Goal: Information Seeking & Learning: Learn about a topic

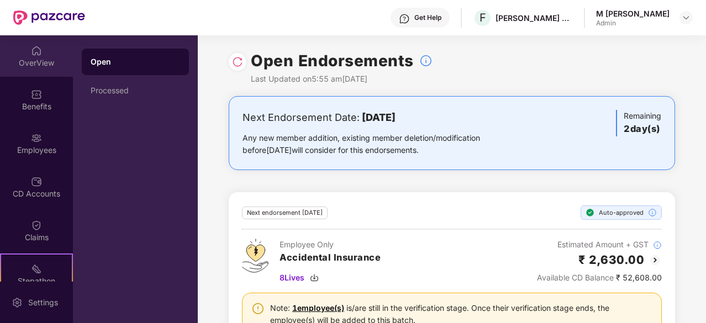
click at [38, 48] on img at bounding box center [36, 50] width 11 height 11
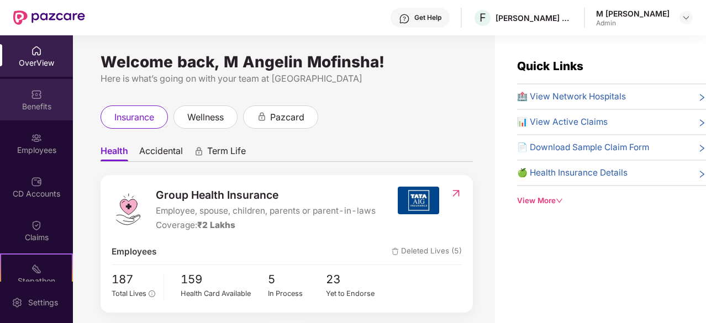
click at [31, 93] on img at bounding box center [36, 94] width 11 height 11
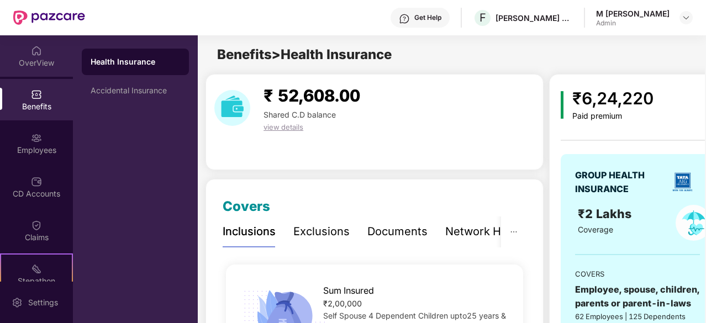
click at [18, 58] on div "OverView" at bounding box center [36, 62] width 73 height 11
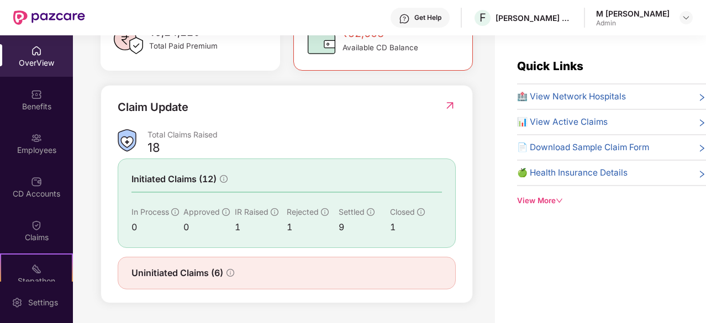
scroll to position [35, 0]
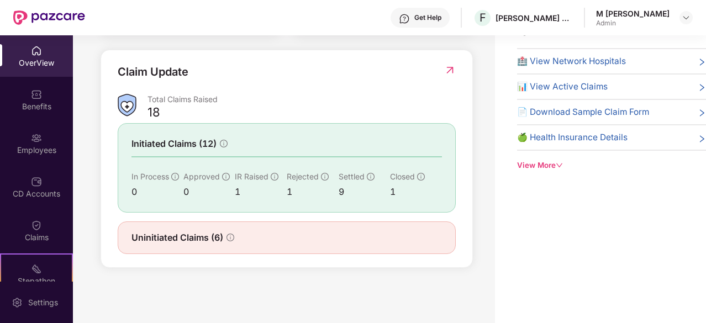
click at [182, 240] on span "Uninitiated Claims (6)" at bounding box center [177, 238] width 92 height 14
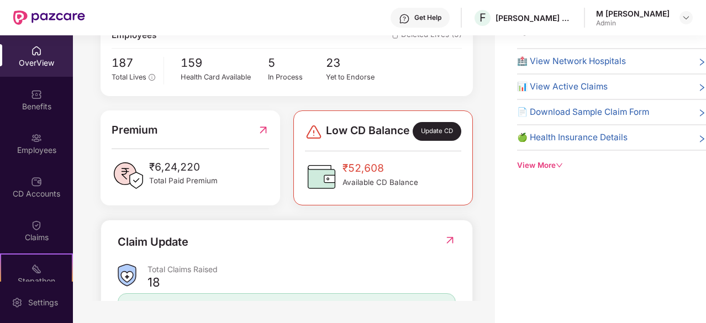
scroll to position [0, 0]
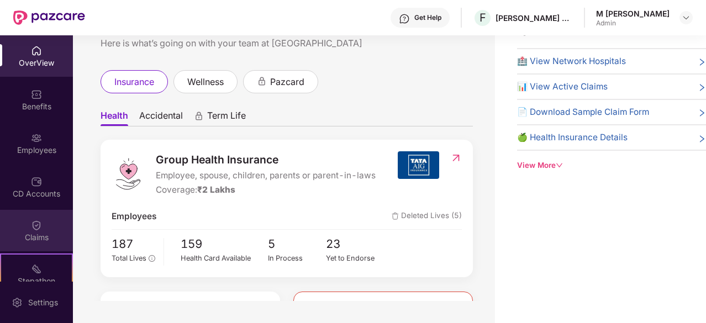
click at [38, 217] on div "Claims" at bounding box center [36, 230] width 73 height 41
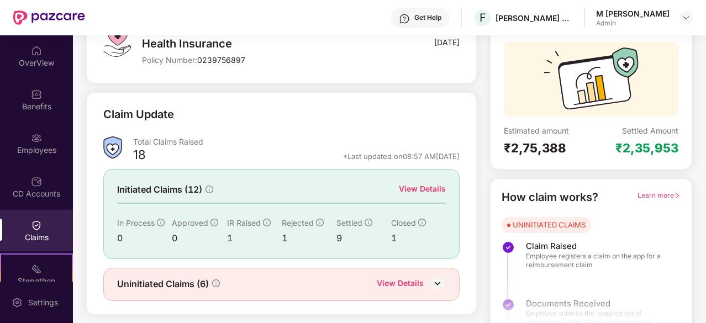
scroll to position [108, 0]
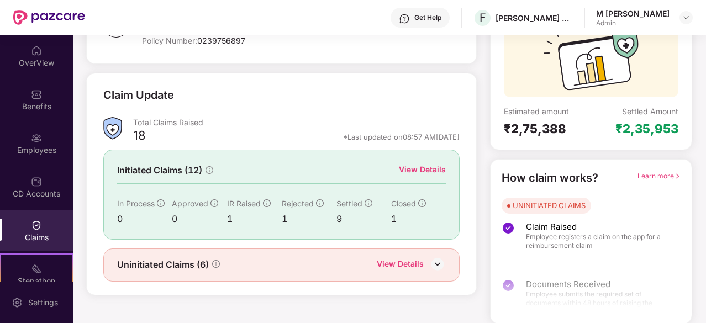
click at [432, 171] on div "View Details" at bounding box center [422, 169] width 47 height 12
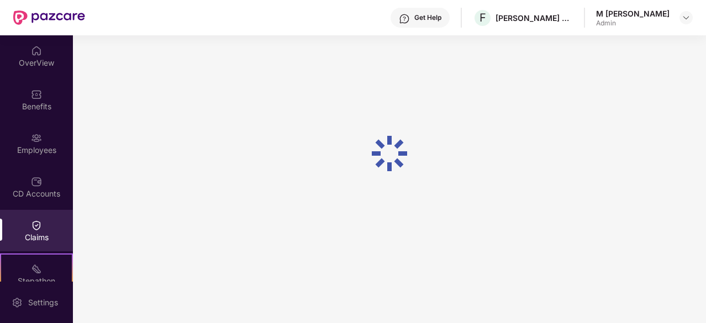
scroll to position [35, 0]
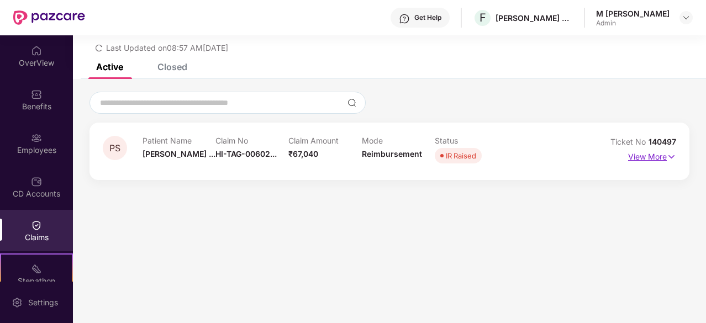
click at [640, 158] on p "View More" at bounding box center [652, 155] width 48 height 15
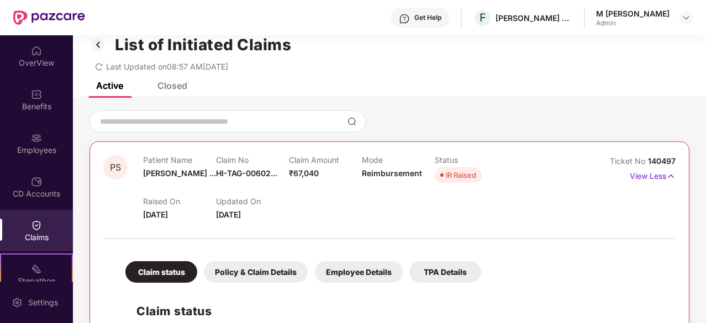
scroll to position [0, 0]
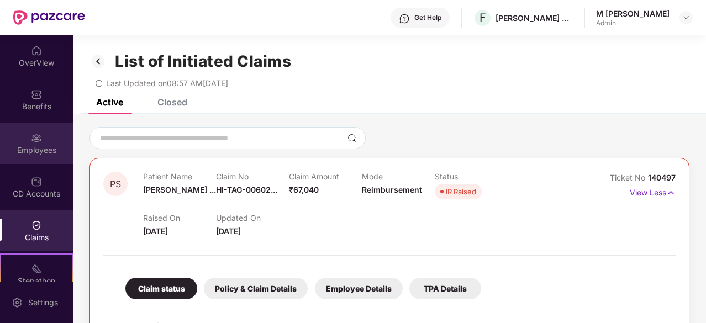
click at [38, 131] on div at bounding box center [36, 136] width 11 height 11
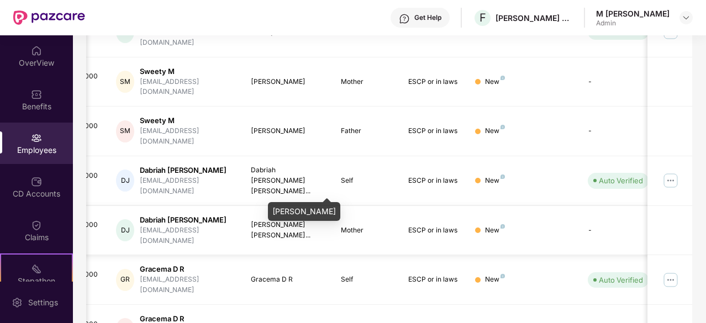
scroll to position [0, 40]
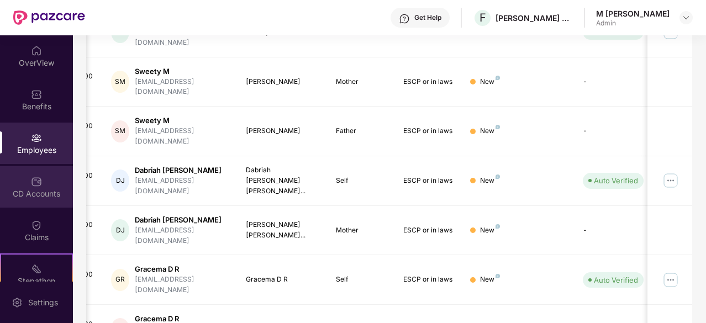
click at [33, 189] on div "CD Accounts" at bounding box center [36, 193] width 73 height 11
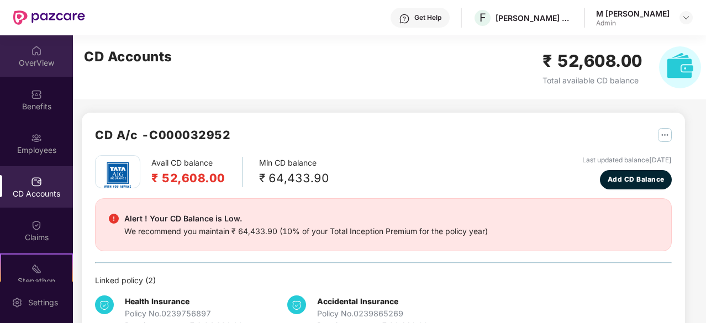
click at [36, 61] on div "OverView" at bounding box center [36, 62] width 73 height 11
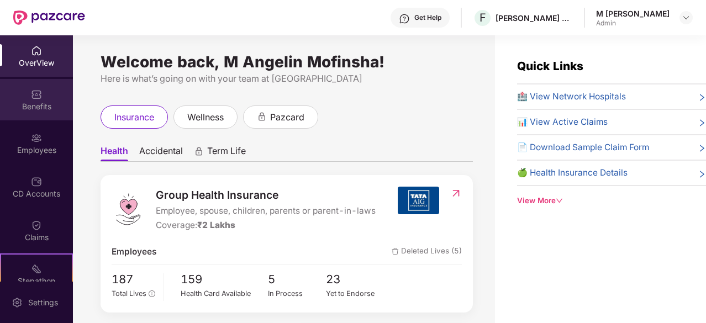
click at [23, 96] on div "Benefits" at bounding box center [36, 99] width 73 height 41
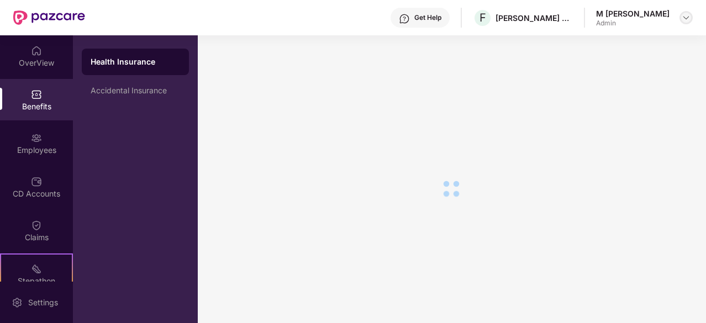
click at [682, 20] on img at bounding box center [685, 17] width 9 height 9
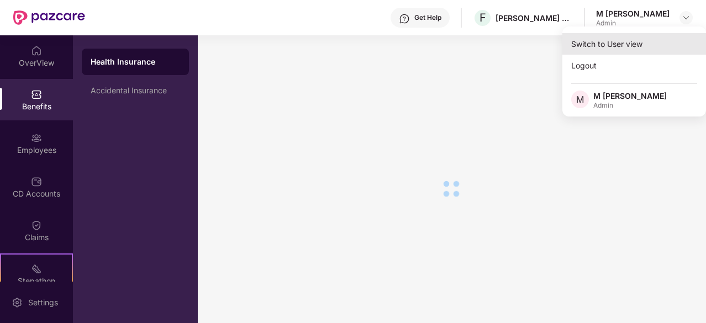
click at [608, 46] on div "Switch to User view" at bounding box center [634, 44] width 144 height 22
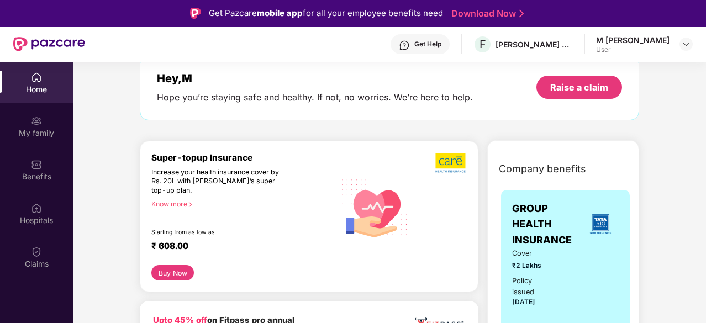
scroll to position [80, 0]
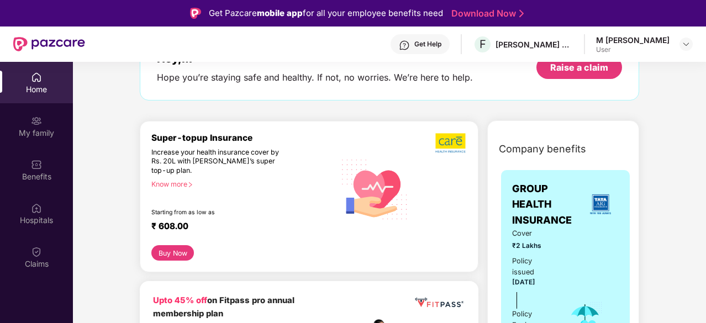
click at [189, 249] on button "Buy Now" at bounding box center [172, 252] width 43 height 15
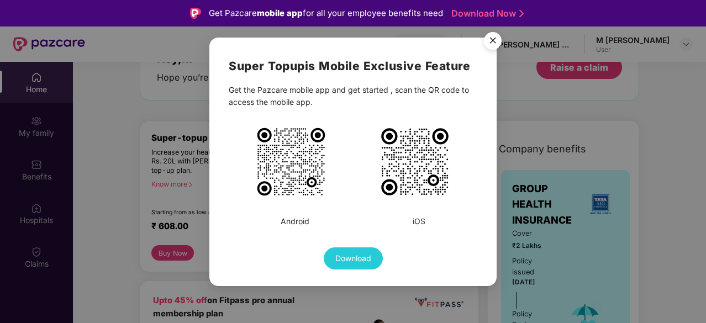
click at [494, 35] on img "Close" at bounding box center [492, 42] width 31 height 31
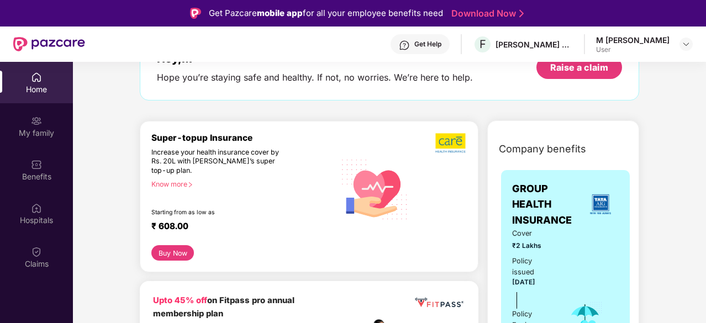
click at [170, 182] on div "Know more" at bounding box center [239, 184] width 177 height 8
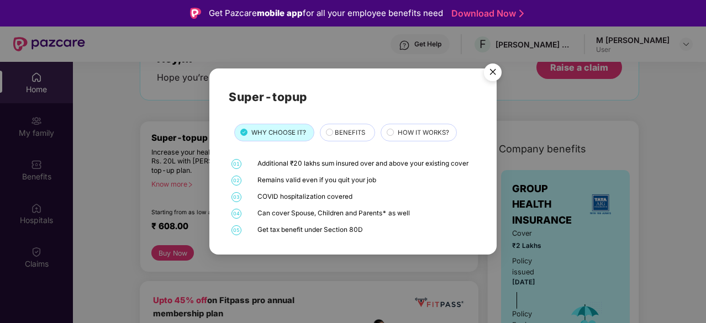
scroll to position [35, 0]
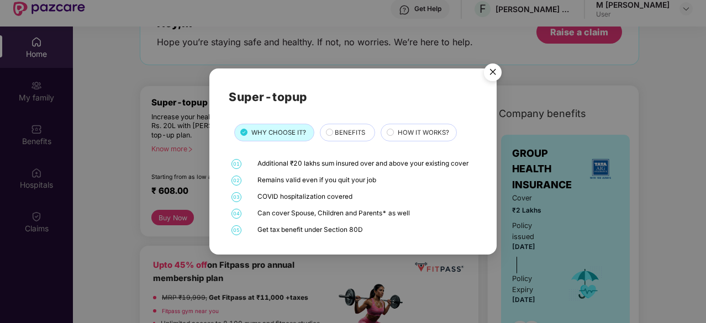
click at [349, 132] on span "BENEFITS" at bounding box center [350, 133] width 30 height 10
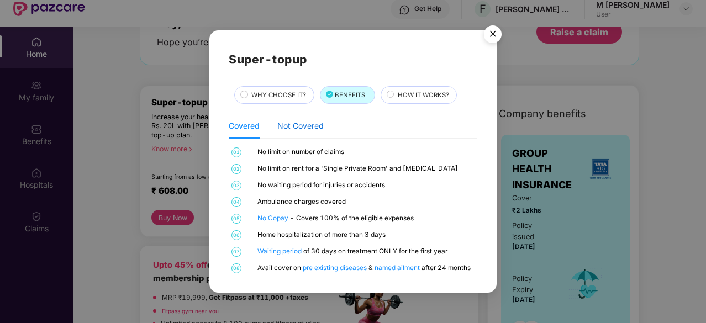
click at [317, 125] on div "Not Covered" at bounding box center [300, 126] width 46 height 12
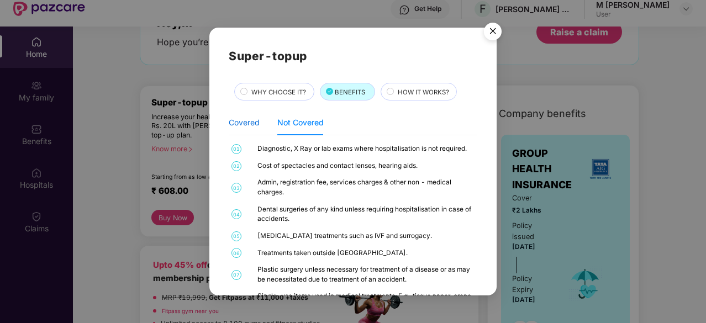
click at [242, 118] on div "Covered" at bounding box center [244, 123] width 31 height 12
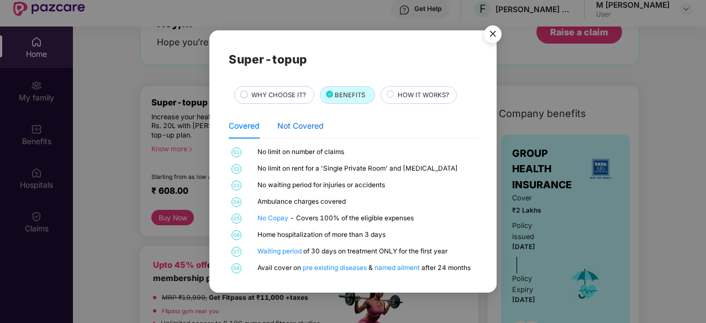
click at [299, 129] on div "Not Covered" at bounding box center [300, 126] width 46 height 12
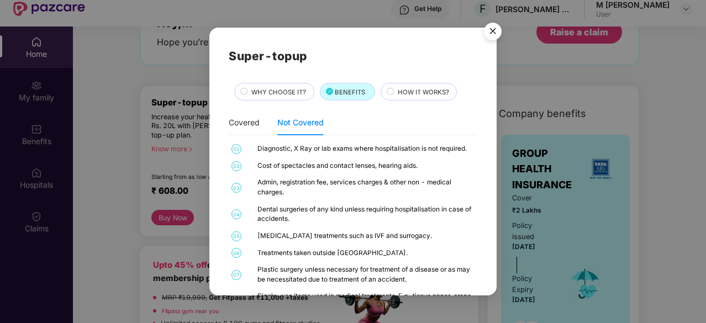
click at [409, 94] on span "HOW IT WORKS?" at bounding box center [423, 92] width 51 height 10
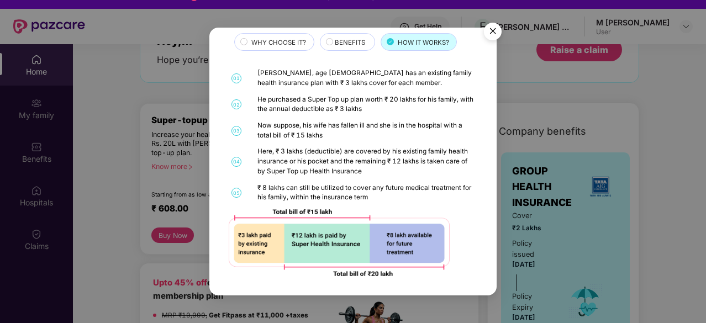
scroll to position [17, 0]
click at [491, 27] on img "Close" at bounding box center [492, 33] width 31 height 31
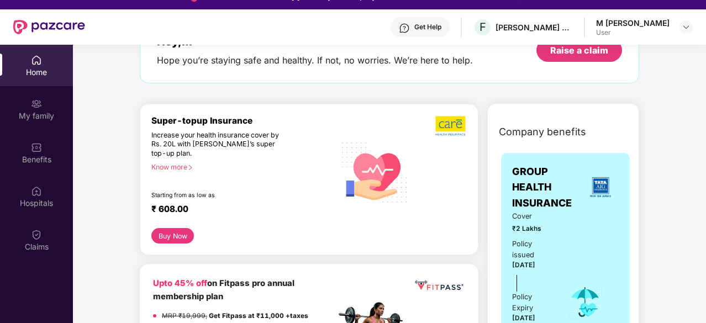
click at [174, 165] on div "Know more" at bounding box center [239, 167] width 177 height 8
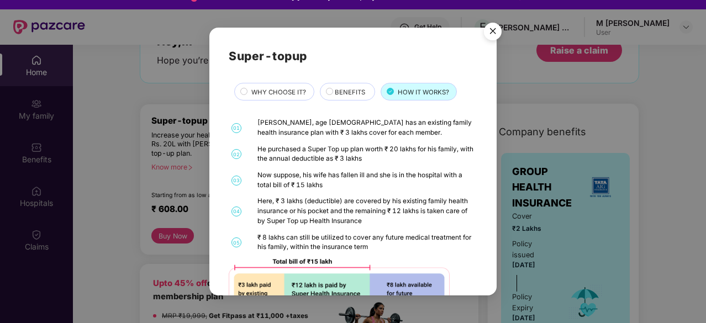
click at [491, 33] on img "Close" at bounding box center [492, 33] width 31 height 31
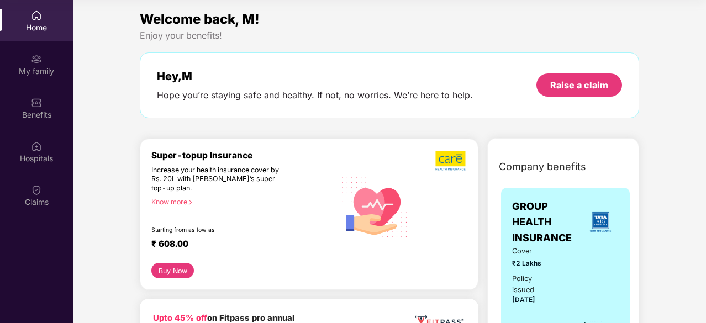
scroll to position [0, 0]
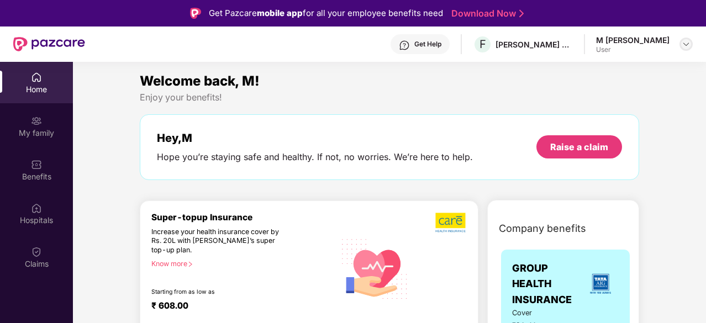
click at [687, 44] on img at bounding box center [685, 44] width 9 height 9
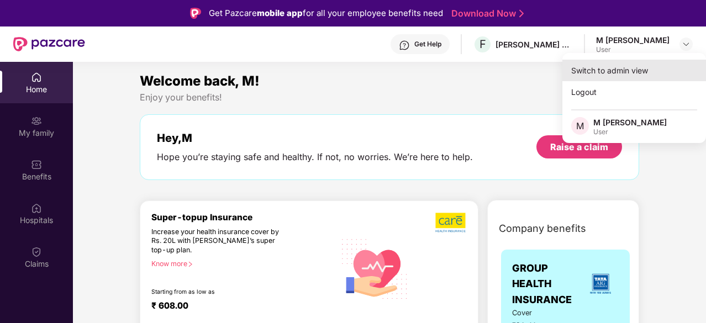
click at [596, 71] on div "Switch to admin view" at bounding box center [634, 71] width 144 height 22
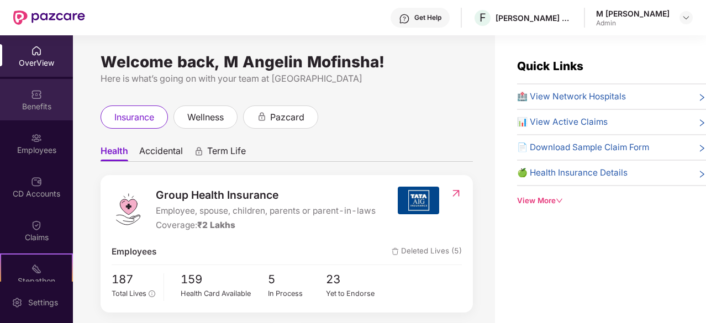
click at [39, 107] on div "Benefits" at bounding box center [36, 106] width 73 height 11
